Goal: Use online tool/utility: Utilize a website feature to perform a specific function

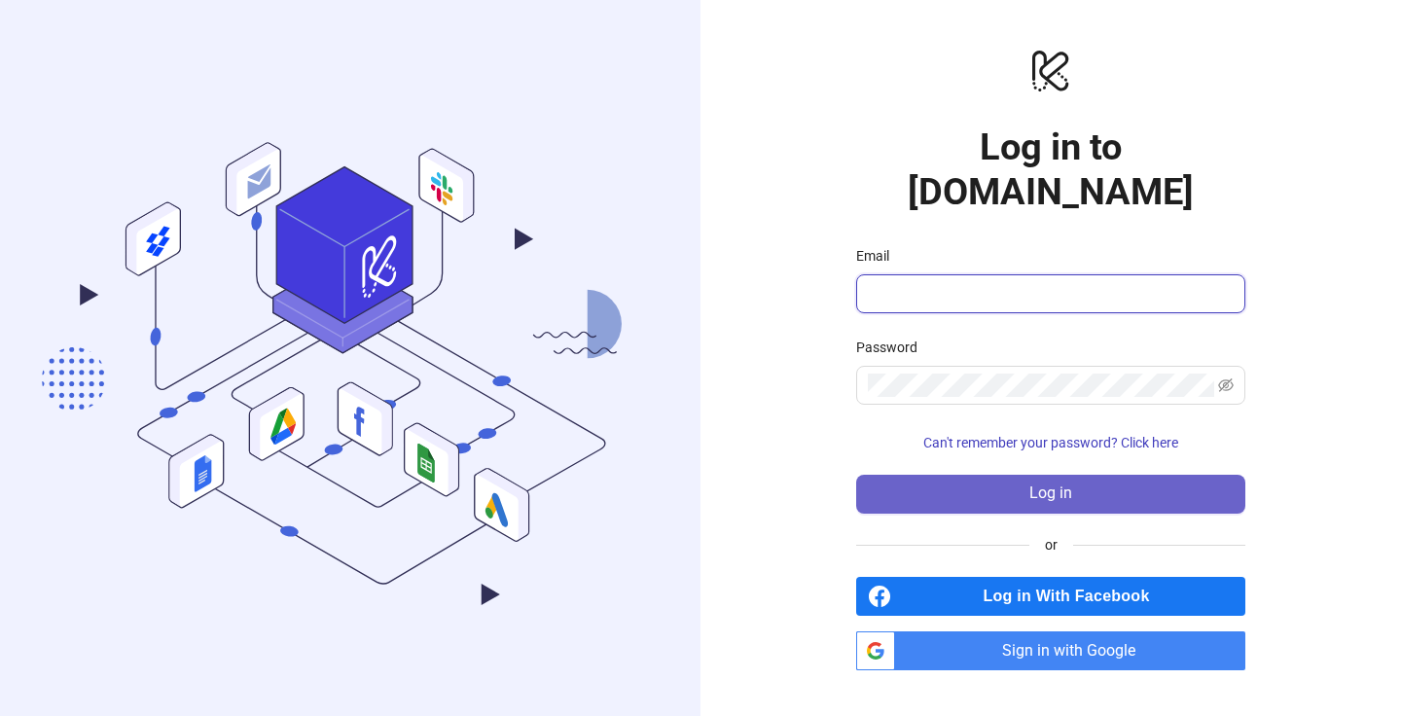
type input "**********"
click at [1036, 485] on span "Log in" at bounding box center [1050, 494] width 43 height 18
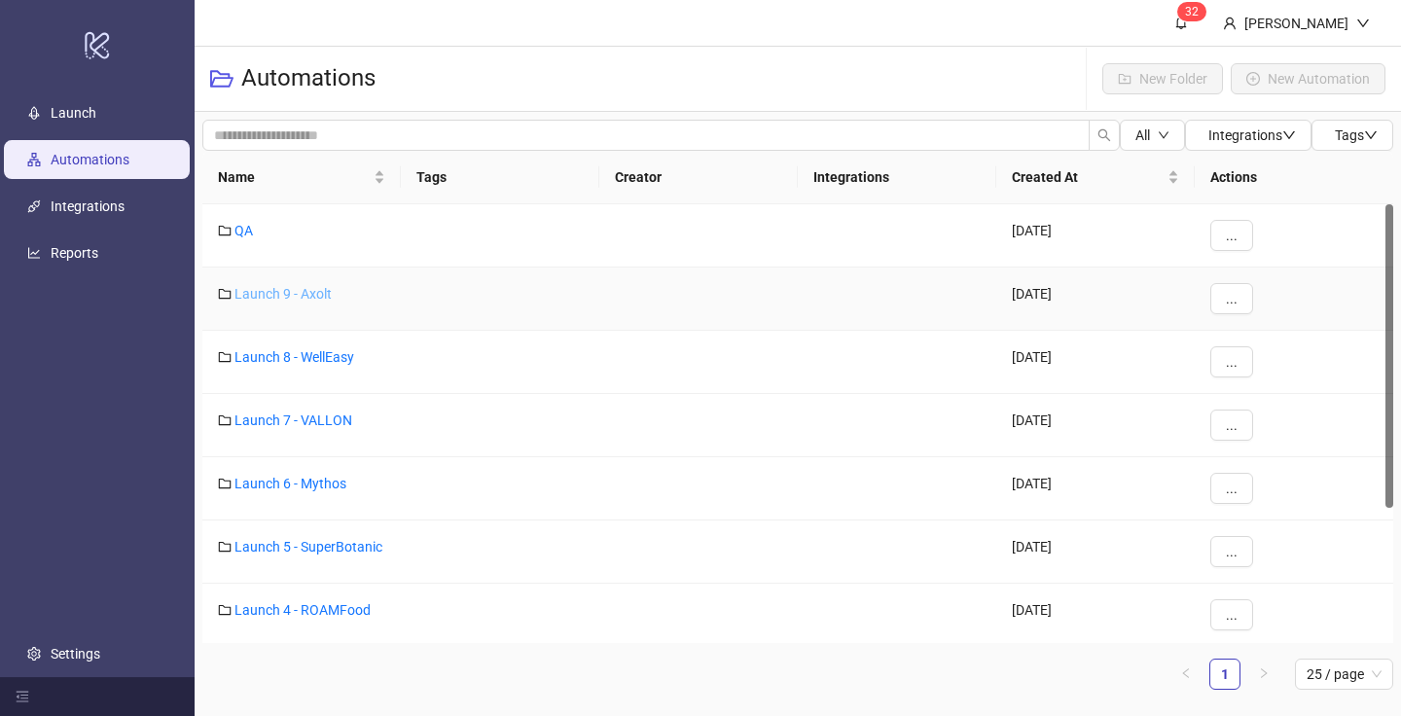
click at [308, 292] on link "Launch 9 - Axolt" at bounding box center [283, 294] width 97 height 16
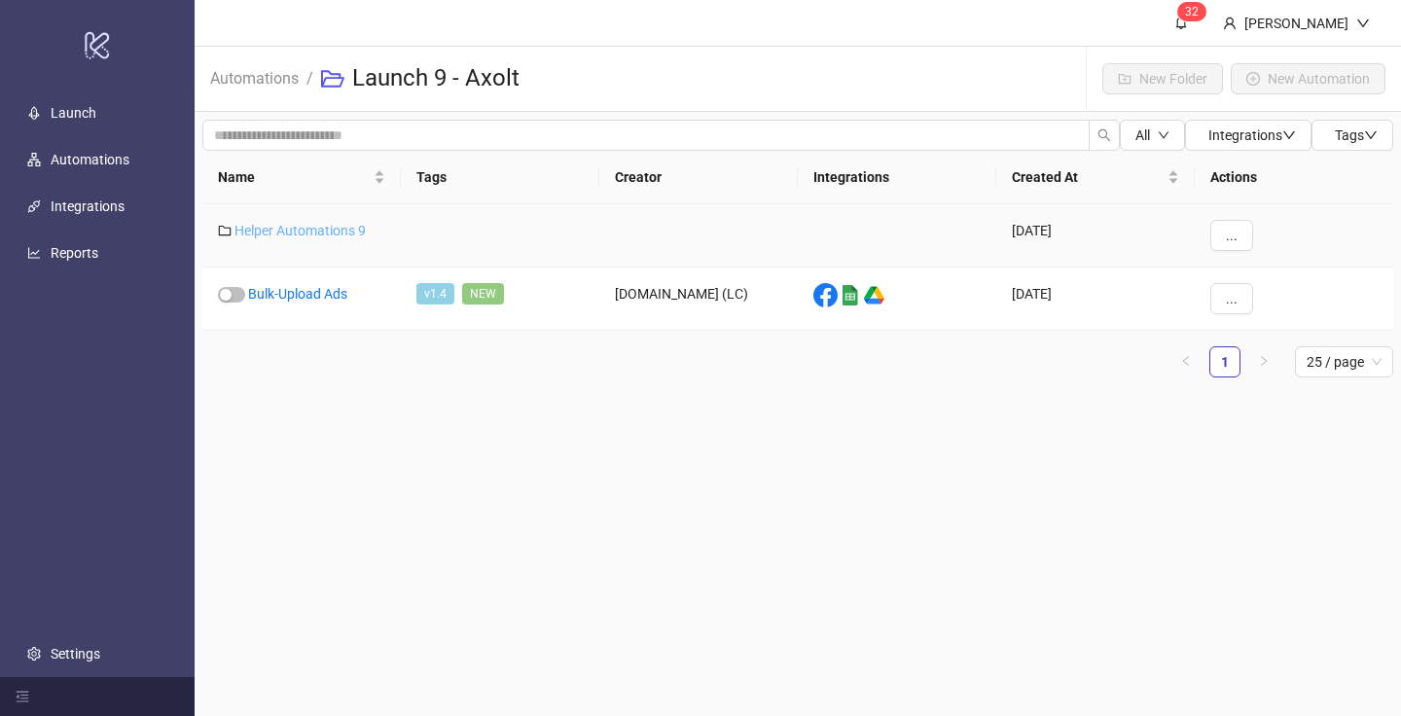
click at [283, 226] on link "Helper Automations 9" at bounding box center [300, 231] width 131 height 16
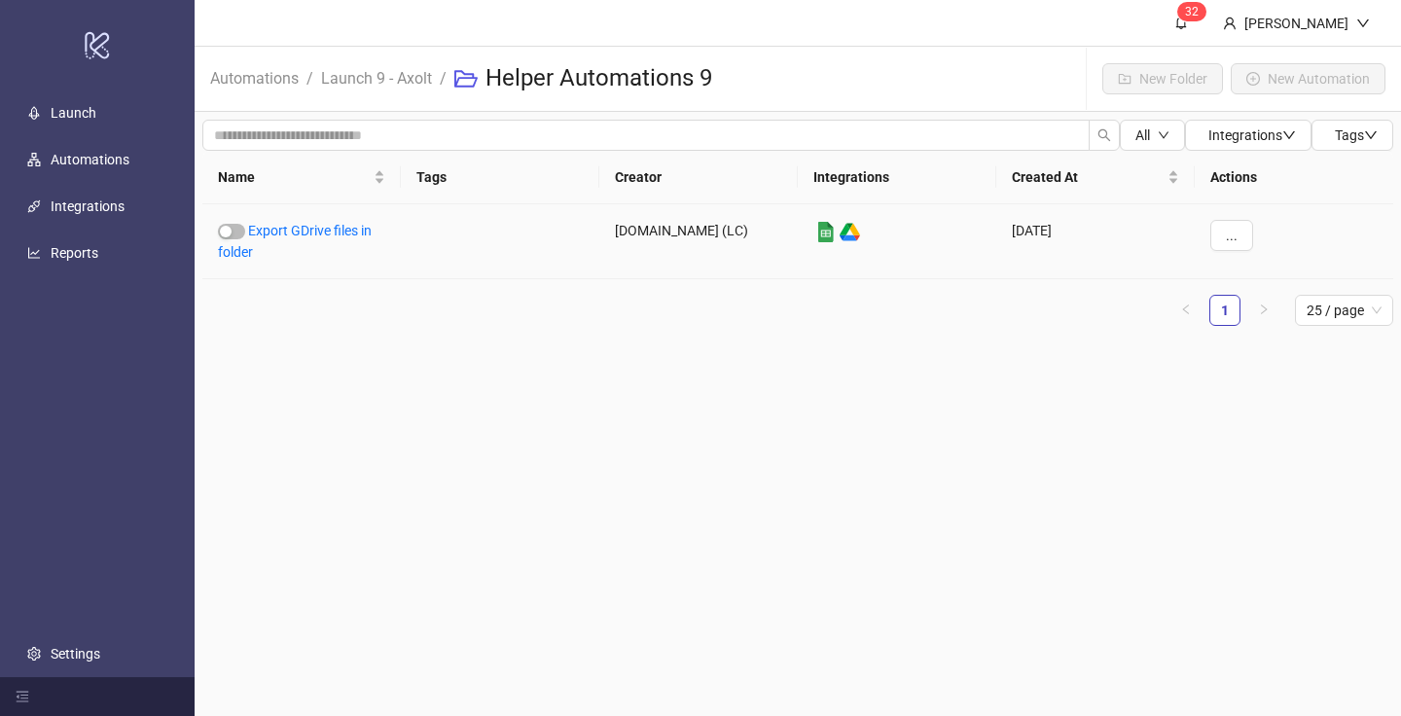
click at [283, 226] on link "Export GDrive files in folder" at bounding box center [295, 241] width 154 height 37
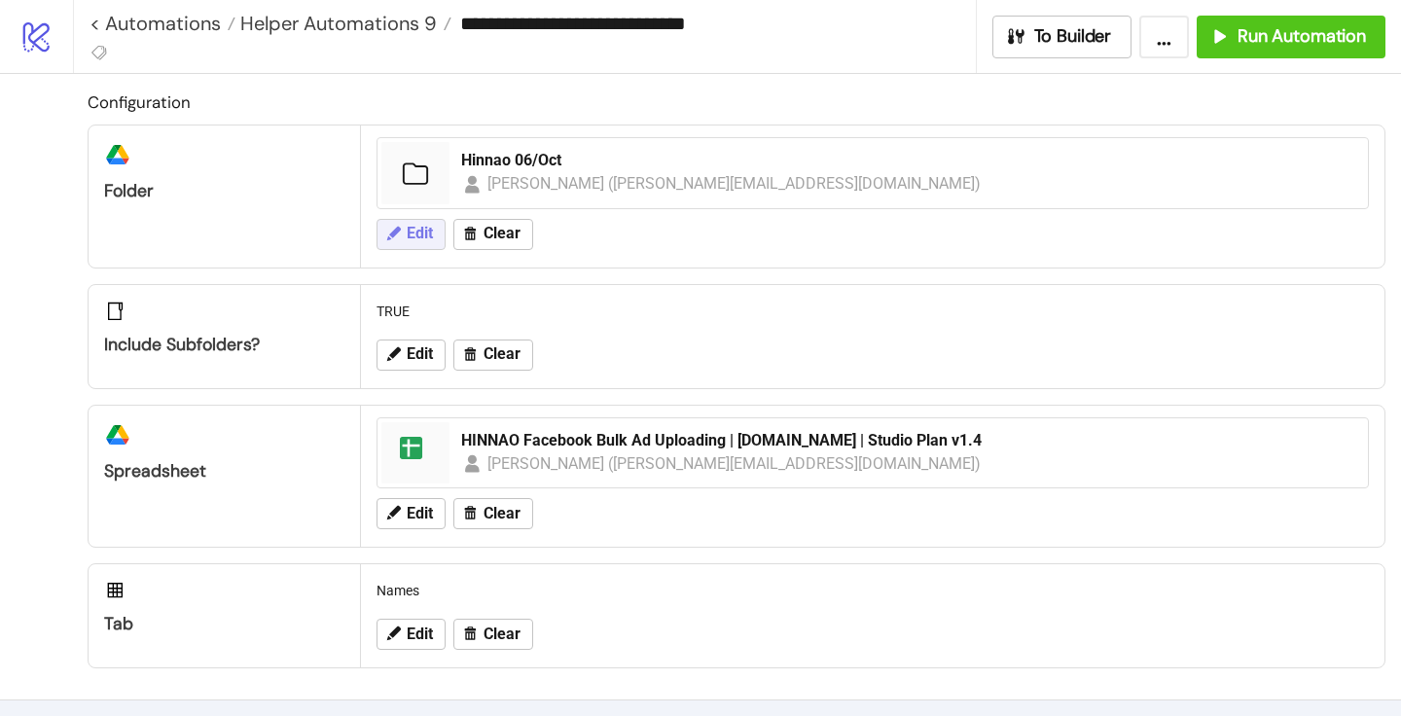
click at [426, 238] on span "Edit" at bounding box center [420, 234] width 26 height 18
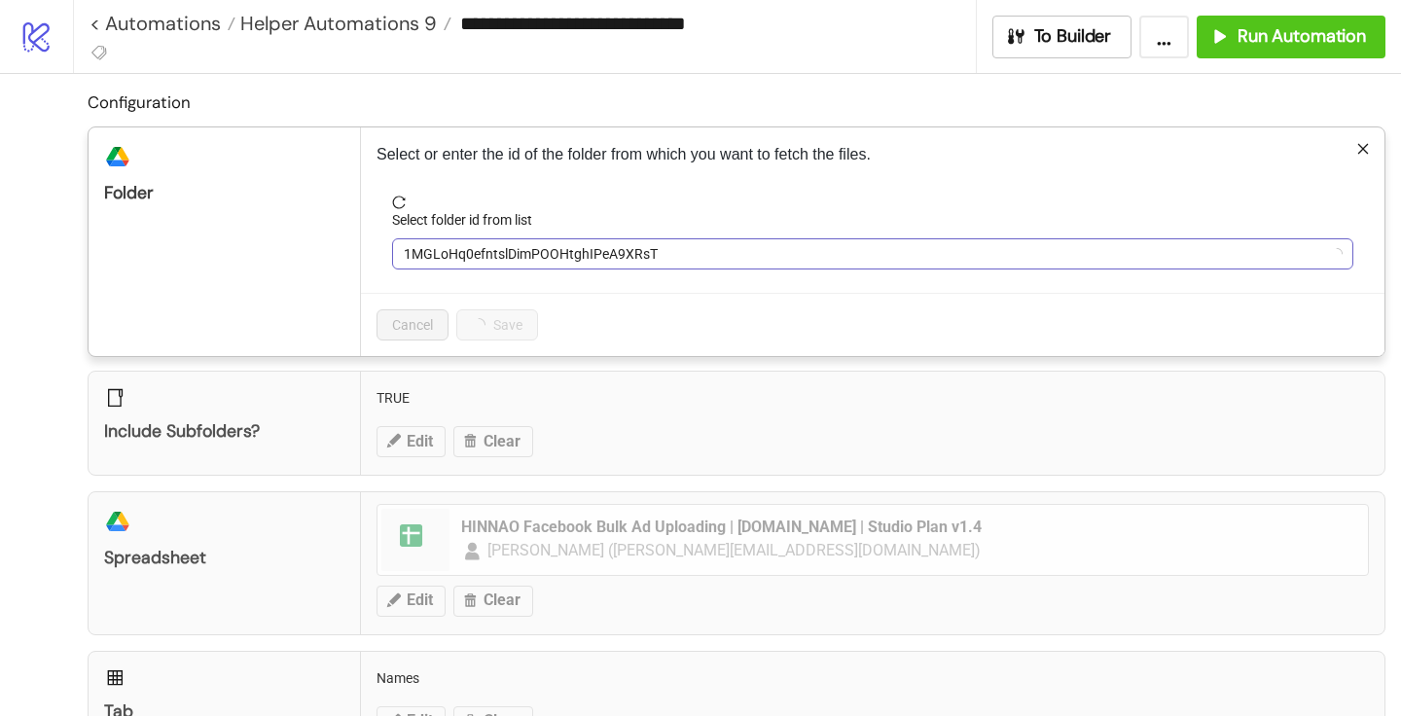
click at [510, 244] on span "1MGLoHq0efntslDimPOOHtghIPeA9XRsT" at bounding box center [873, 253] width 938 height 29
click at [510, 244] on span "Hinnao 06/Oct" at bounding box center [873, 253] width 938 height 29
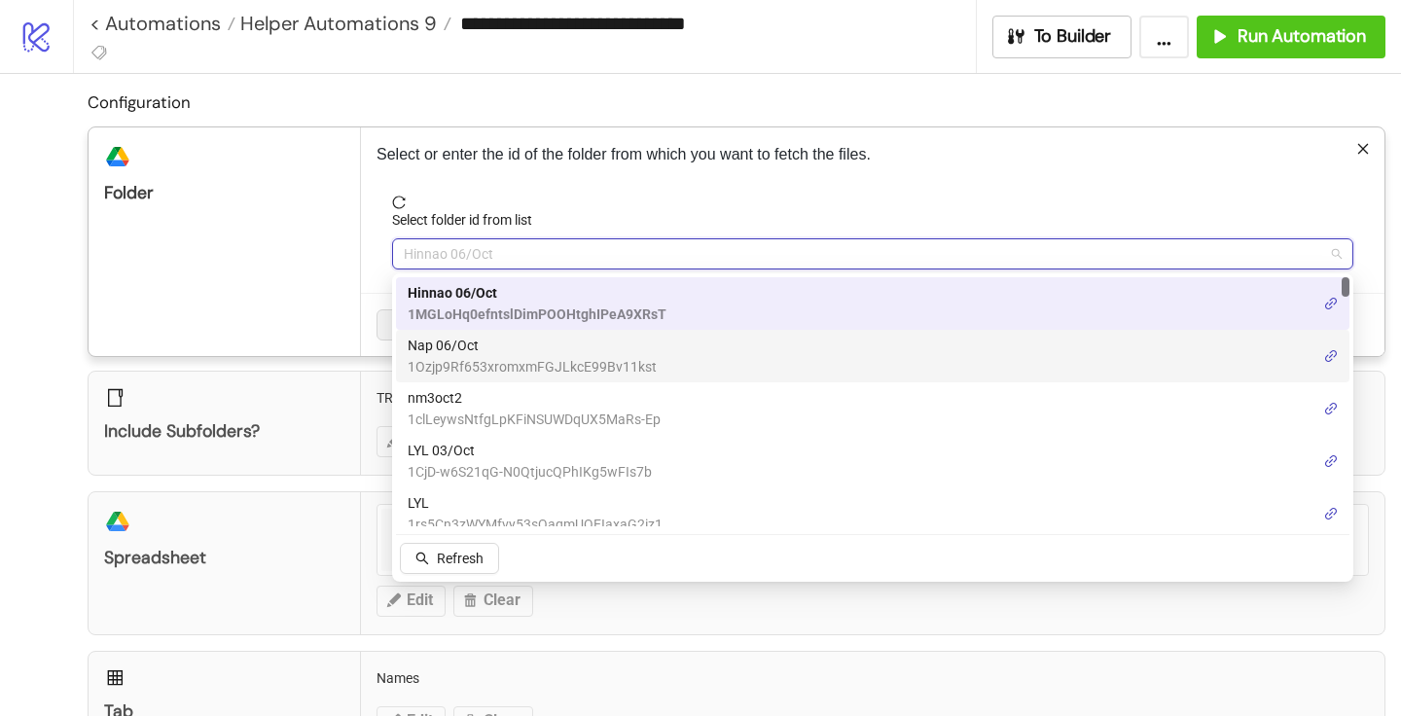
click at [472, 337] on span "Nap 06/Oct" at bounding box center [532, 345] width 249 height 21
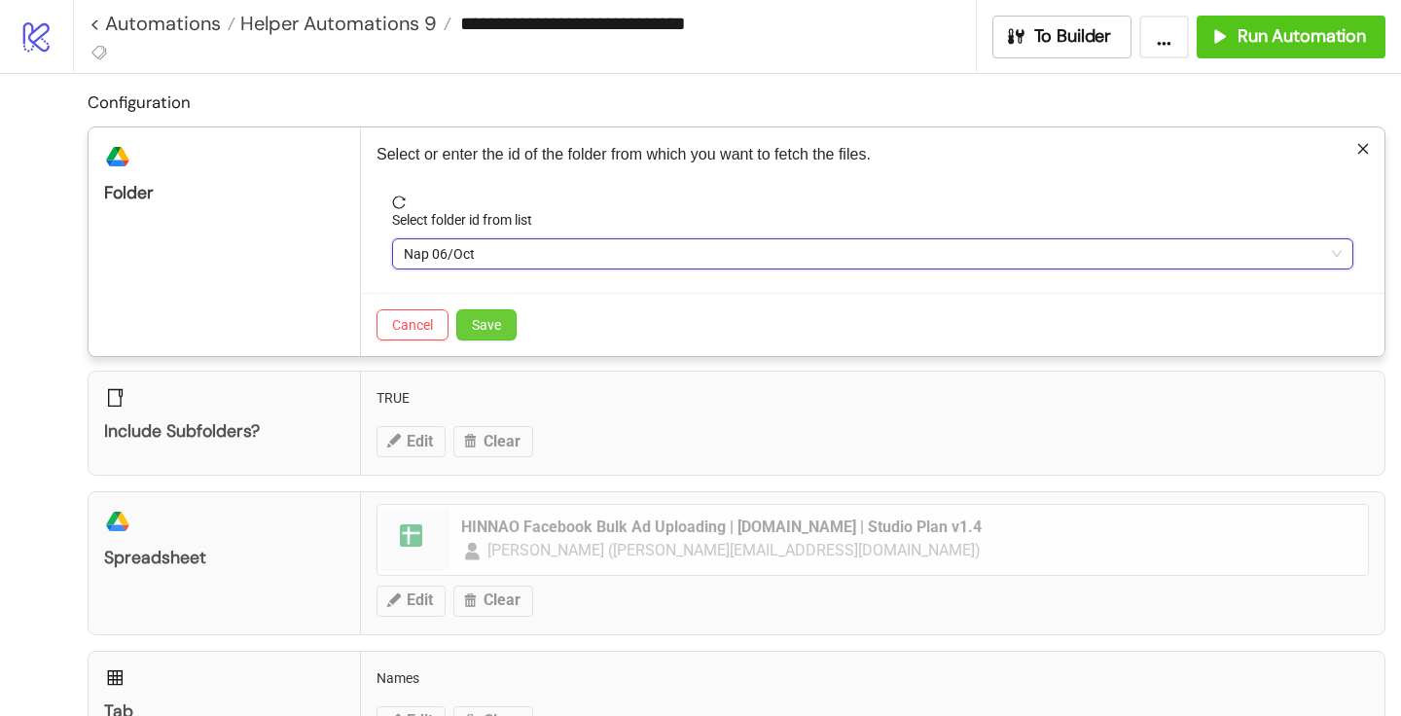
click at [487, 331] on span "Save" at bounding box center [486, 325] width 29 height 16
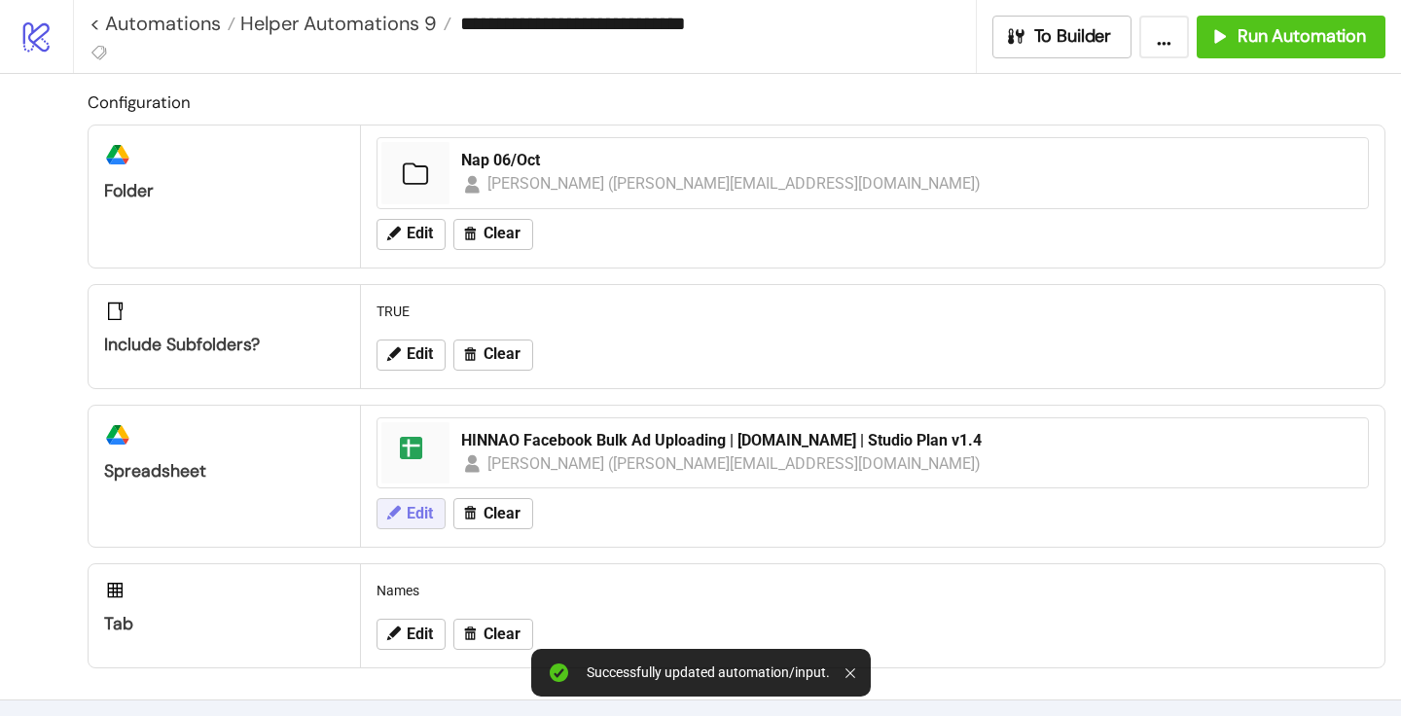
click at [428, 505] on span "Edit" at bounding box center [420, 514] width 26 height 18
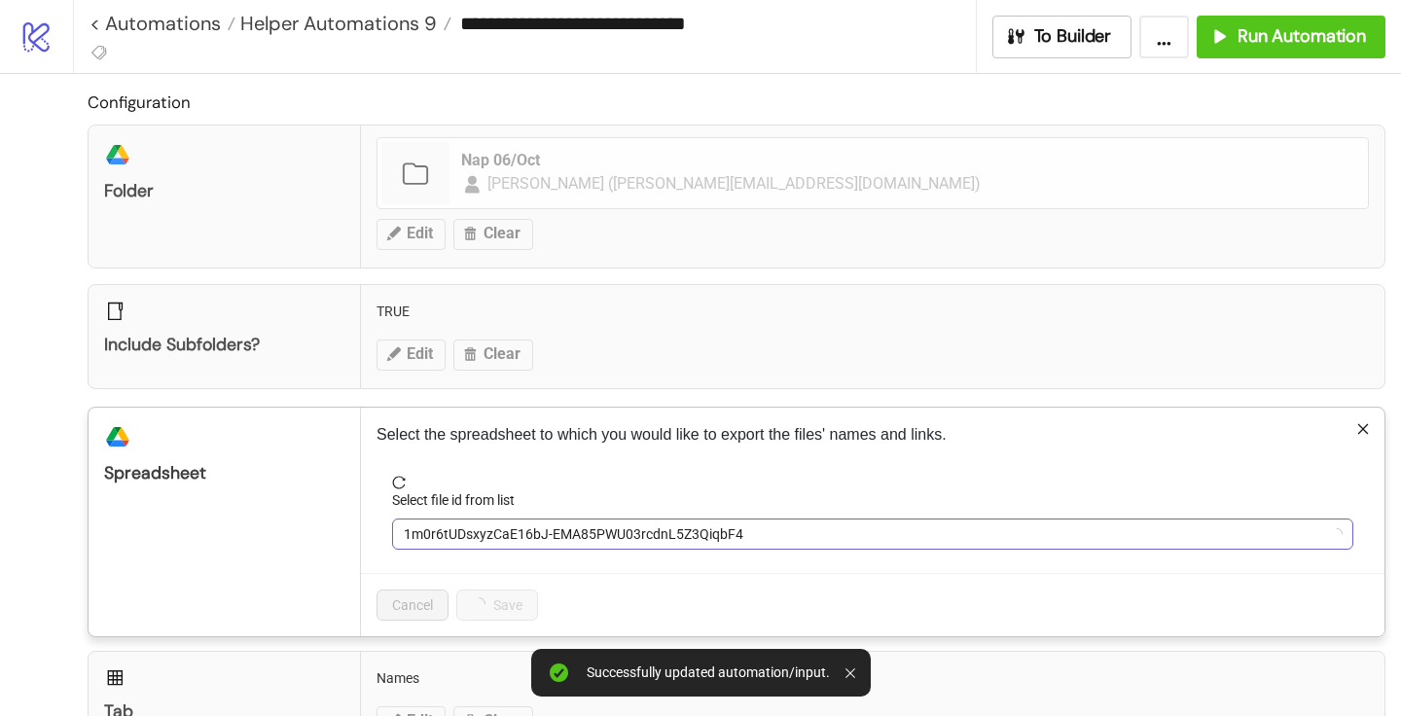
click at [463, 543] on span "1m0r6tUDsxyzCaE16bJ-EMA85PWU03rcdnL5Z3QiqbF4" at bounding box center [873, 534] width 938 height 29
click at [458, 542] on span "HINNAO Facebook Bulk Ad Uploading | [DOMAIN_NAME] | Studio Plan v1.4" at bounding box center [873, 534] width 938 height 29
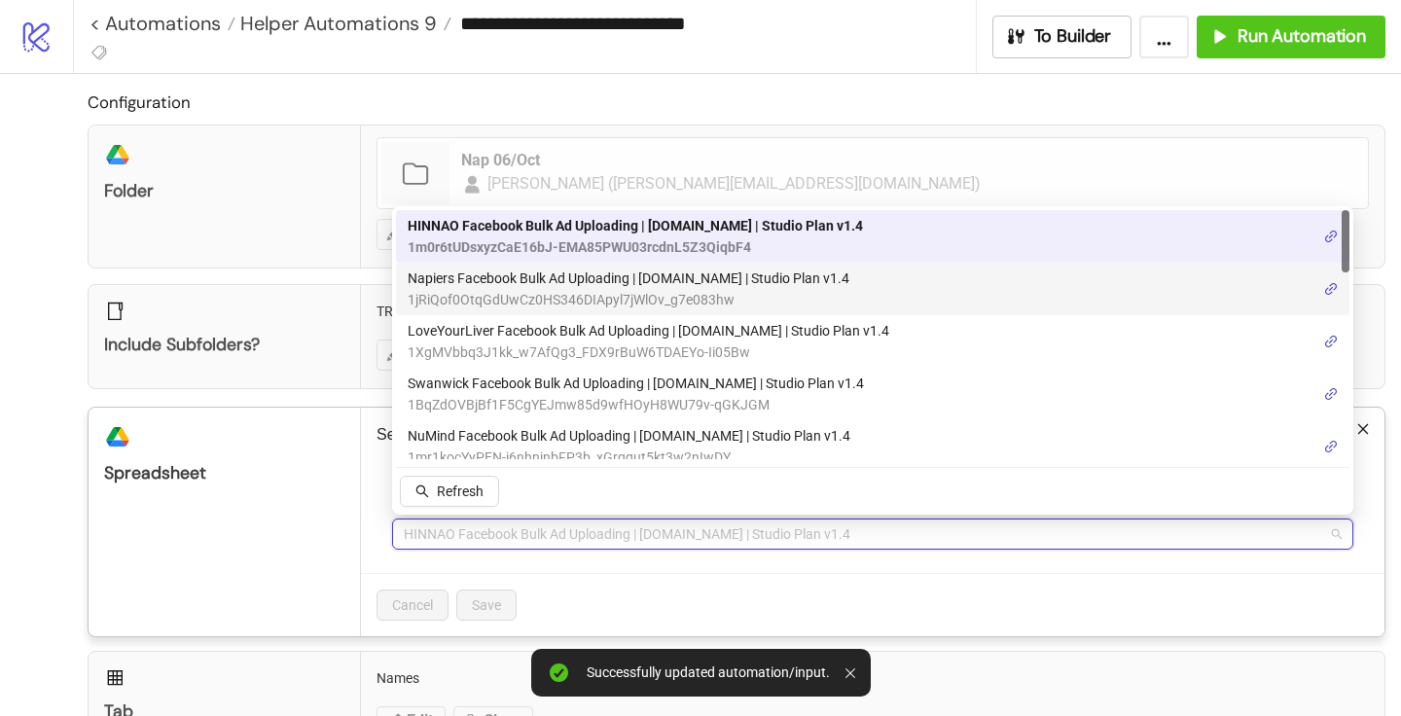
click at [476, 274] on span "Napiers Facebook Bulk Ad Uploading | [DOMAIN_NAME] | Studio Plan v1.4" at bounding box center [629, 278] width 442 height 21
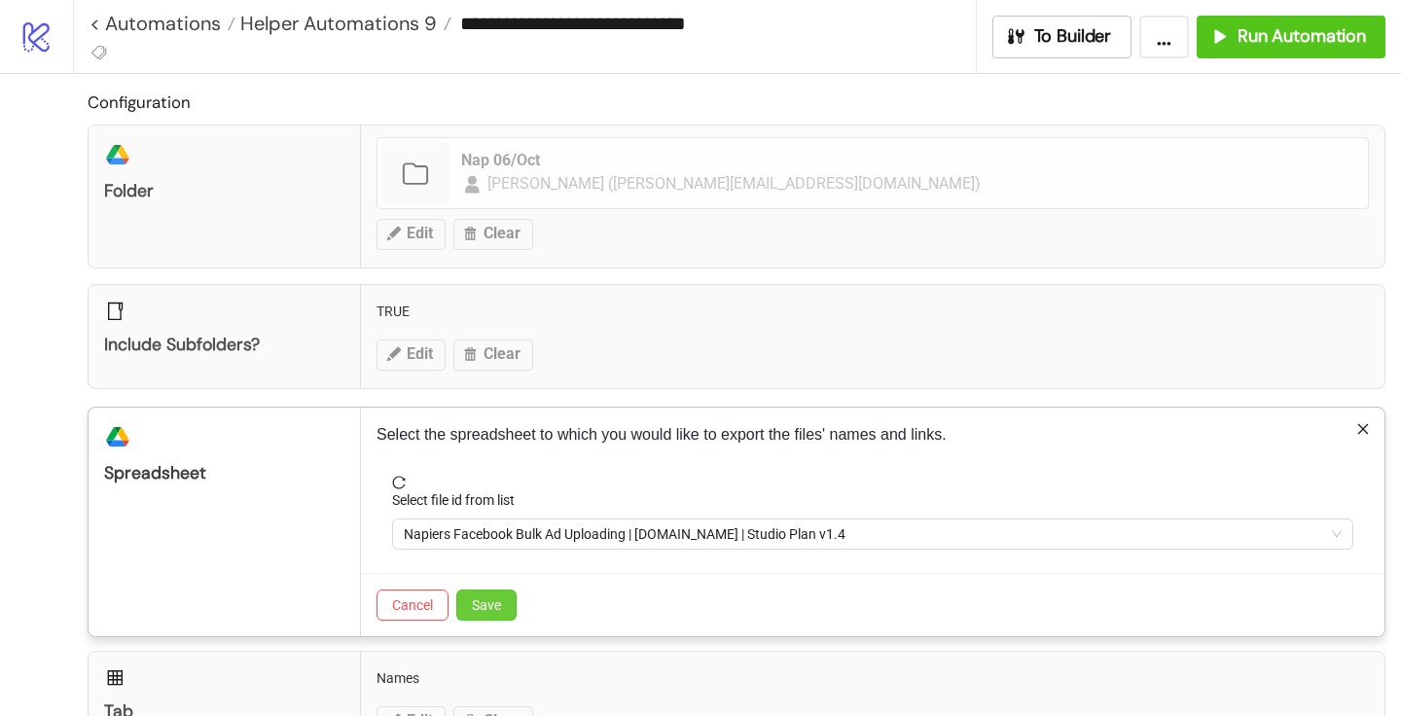
click at [486, 603] on span "Save" at bounding box center [486, 605] width 29 height 16
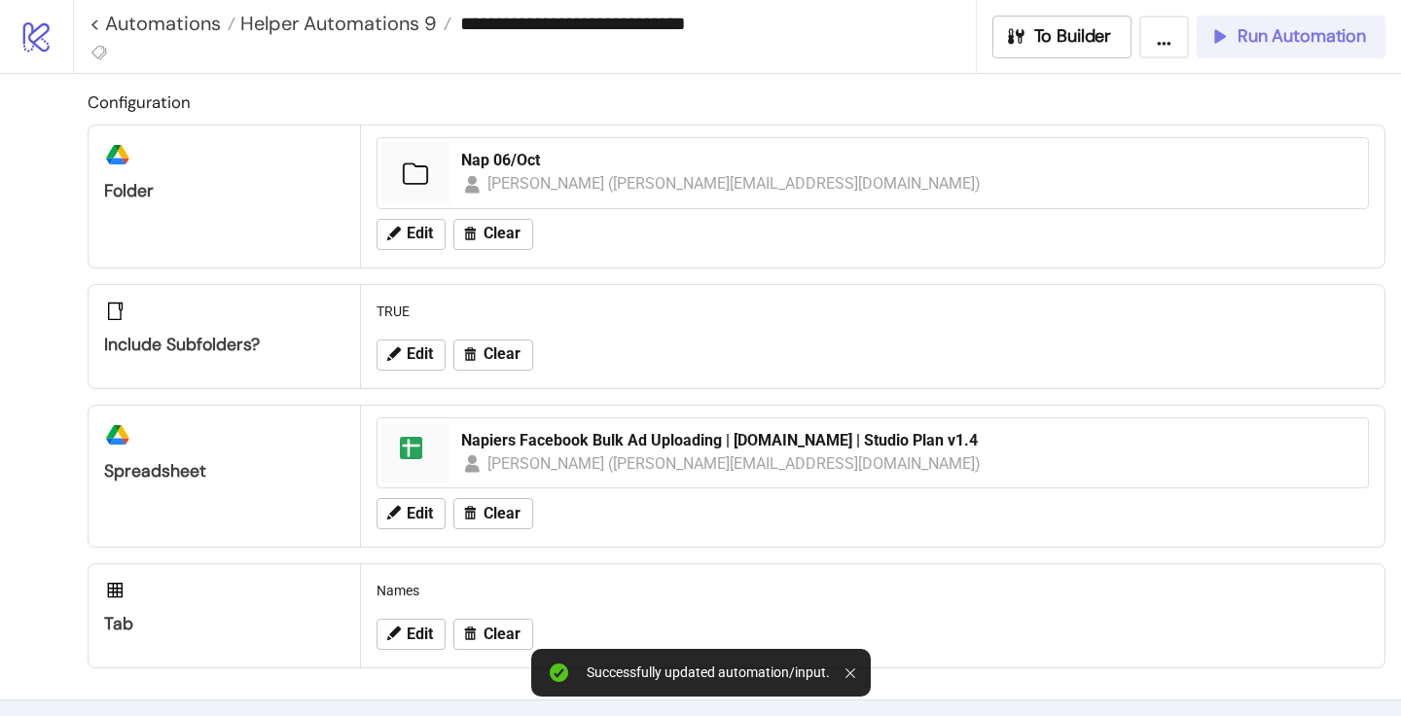
click at [1297, 51] on button "Run Automation" at bounding box center [1291, 37] width 189 height 43
